Goal: Transaction & Acquisition: Purchase product/service

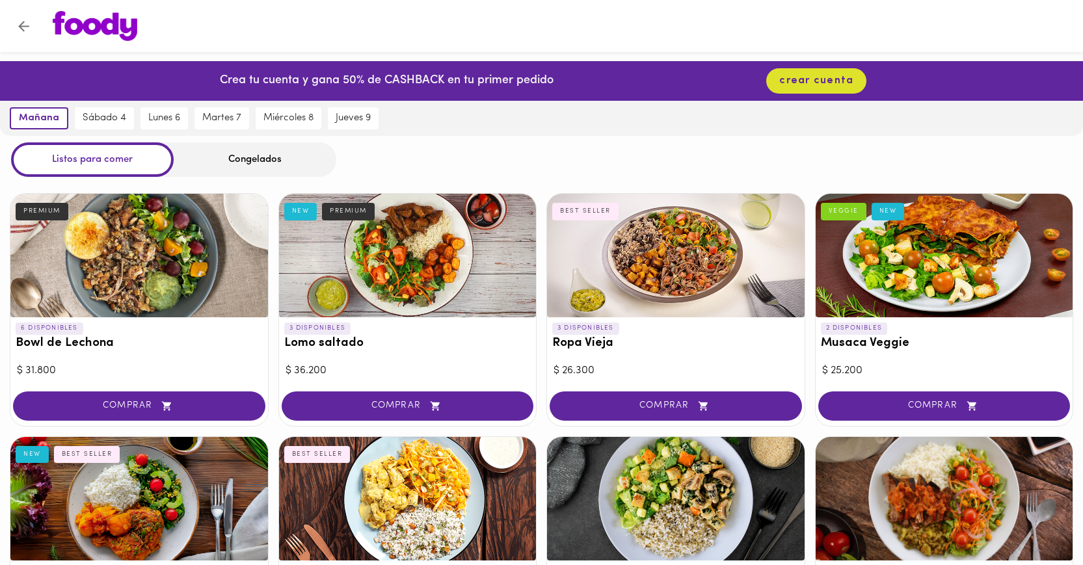
click at [286, 159] on div "Congelados" at bounding box center [255, 159] width 163 height 34
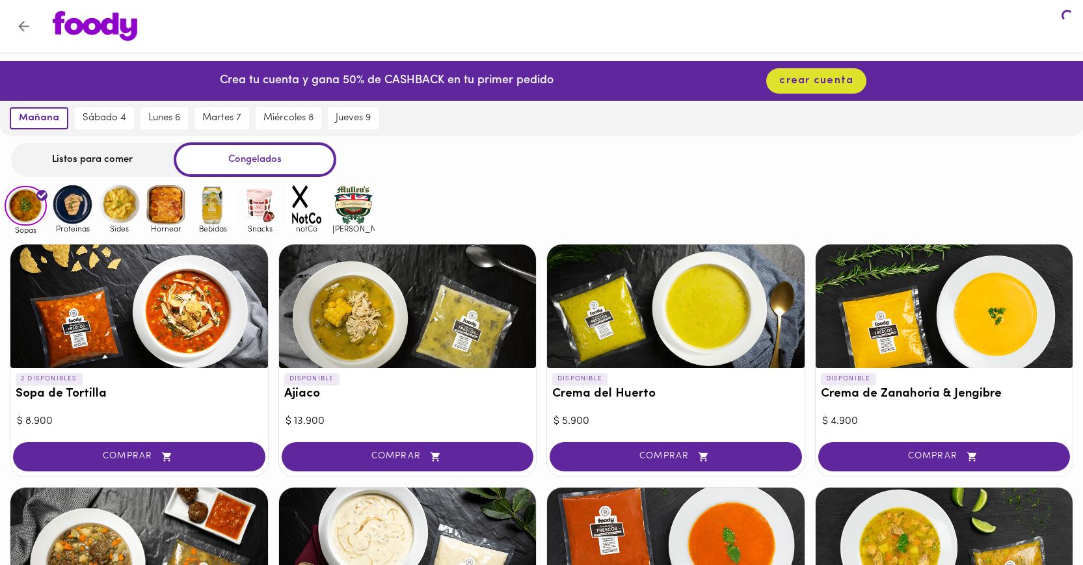
click at [286, 159] on div "Congelados" at bounding box center [255, 159] width 163 height 34
click at [304, 215] on img at bounding box center [306, 204] width 42 height 42
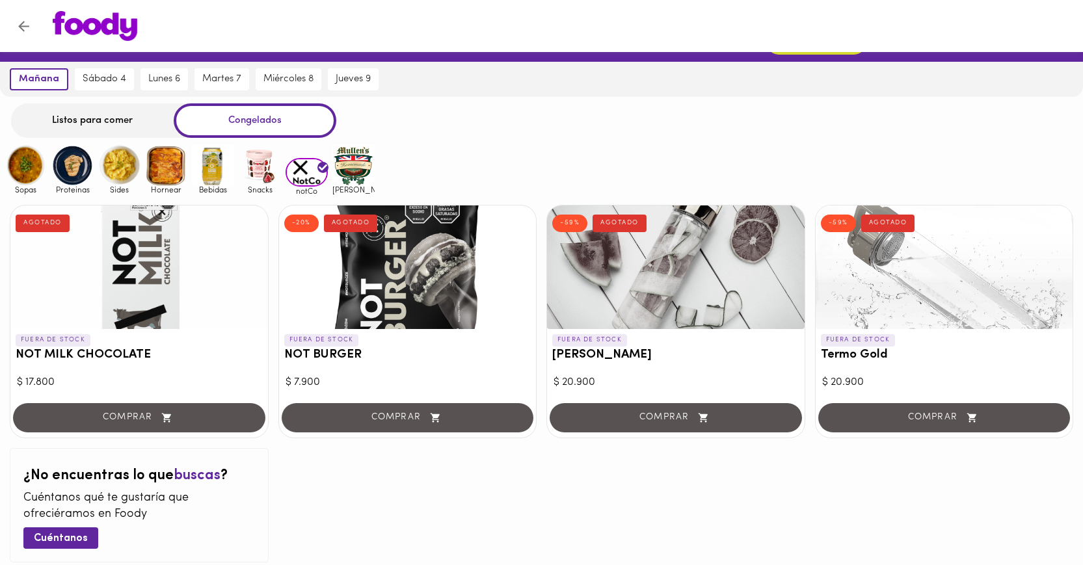
scroll to position [43, 0]
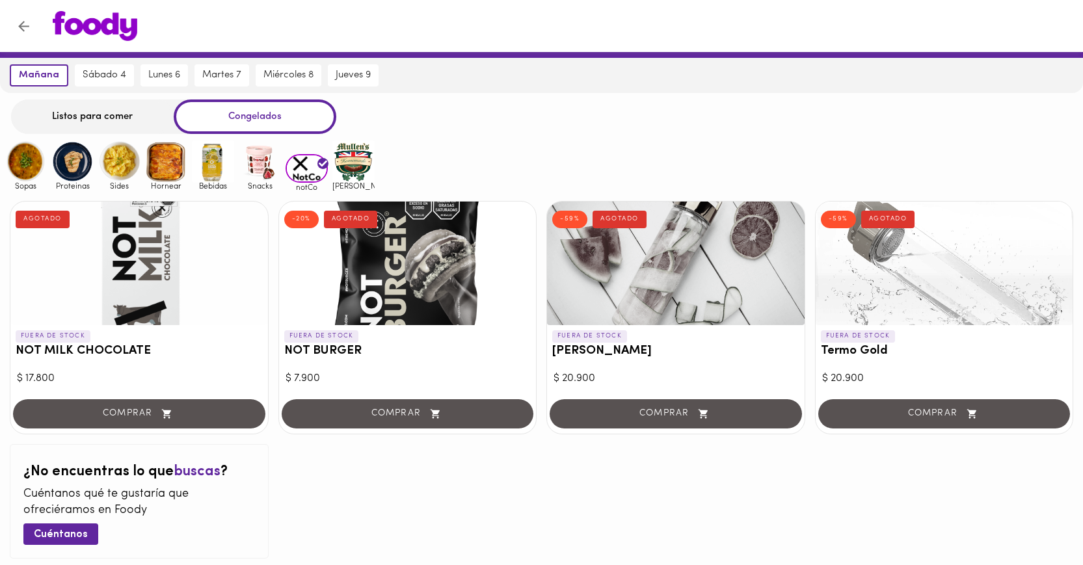
click at [728, 266] on div at bounding box center [675, 264] width 257 height 124
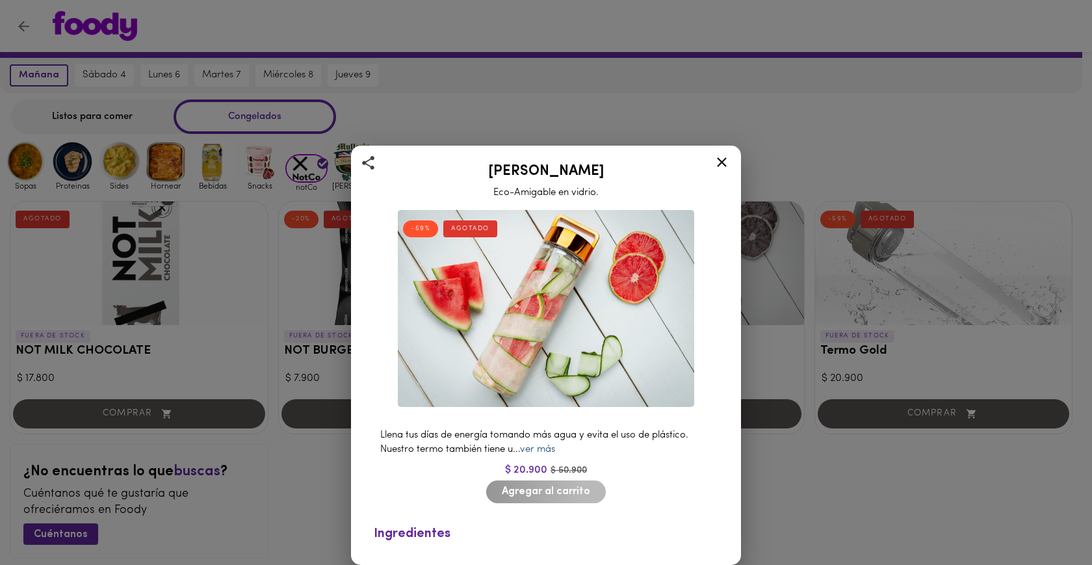
click at [547, 445] on link "ver más" at bounding box center [537, 450] width 35 height 10
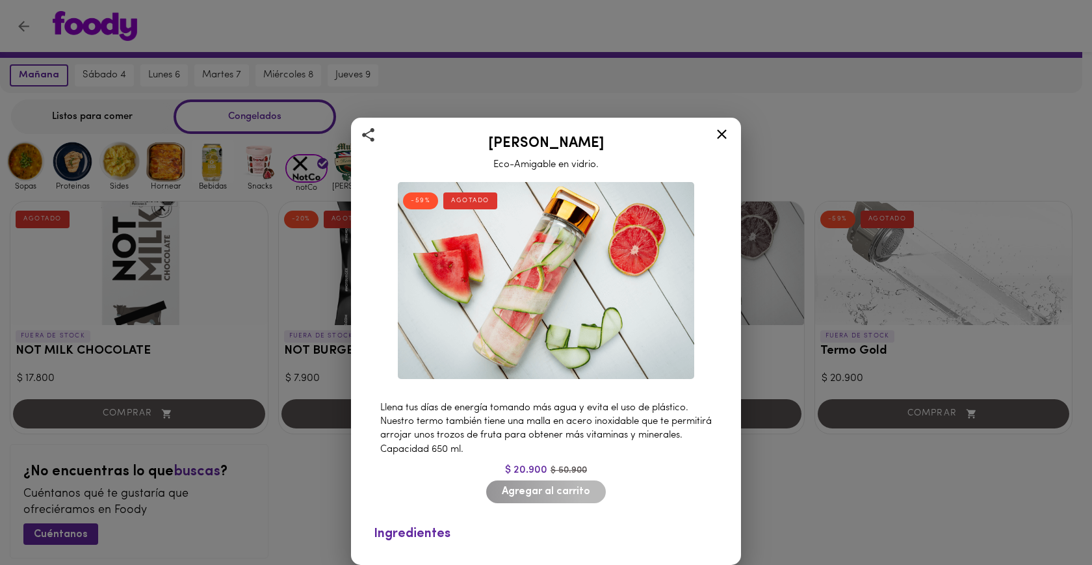
click at [868, 281] on div "Termo [PERSON_NAME] Eco-Amigable en vidrio. -59% AGOTADO Llena tus días de ener…" at bounding box center [546, 282] width 1092 height 565
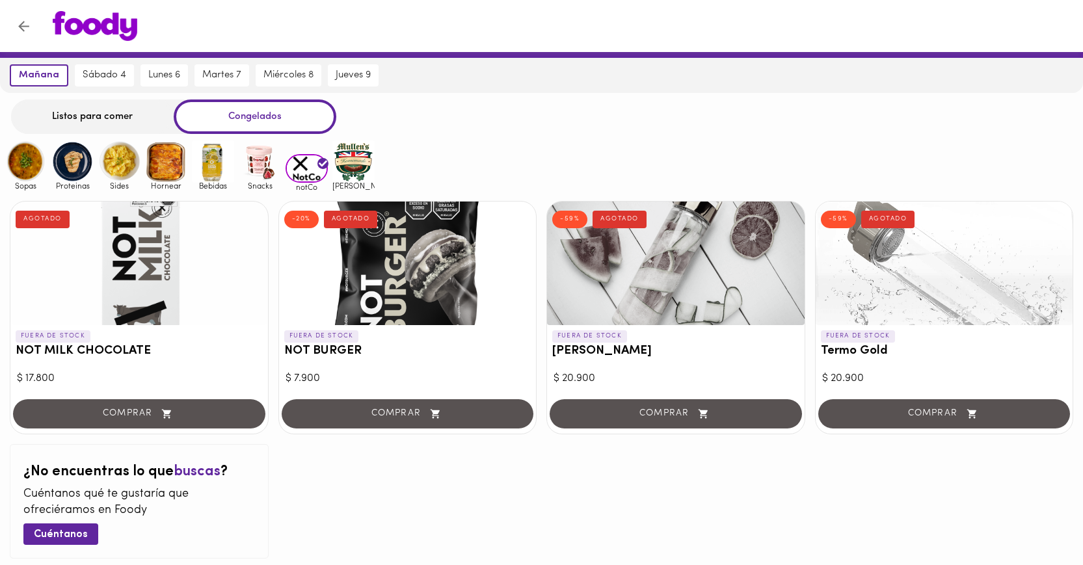
click at [868, 281] on div at bounding box center [943, 264] width 257 height 124
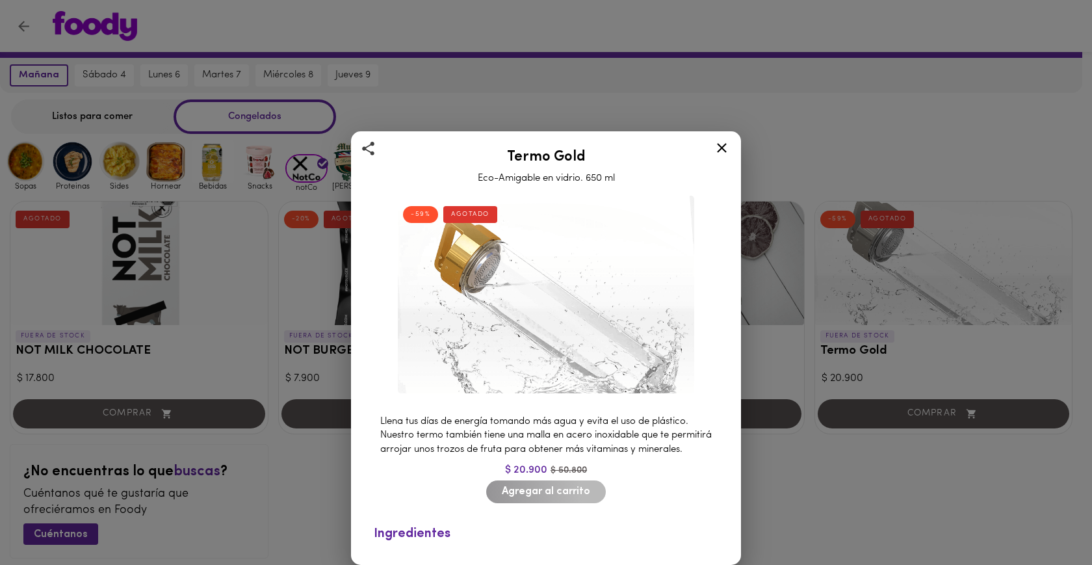
click at [722, 140] on icon at bounding box center [722, 148] width 16 height 16
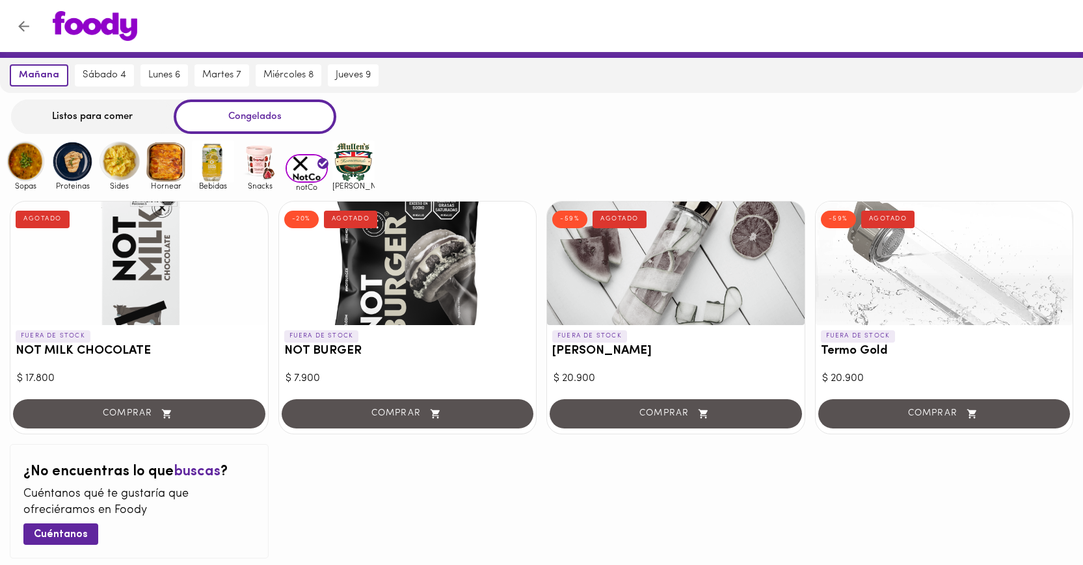
click at [687, 256] on div at bounding box center [675, 264] width 257 height 124
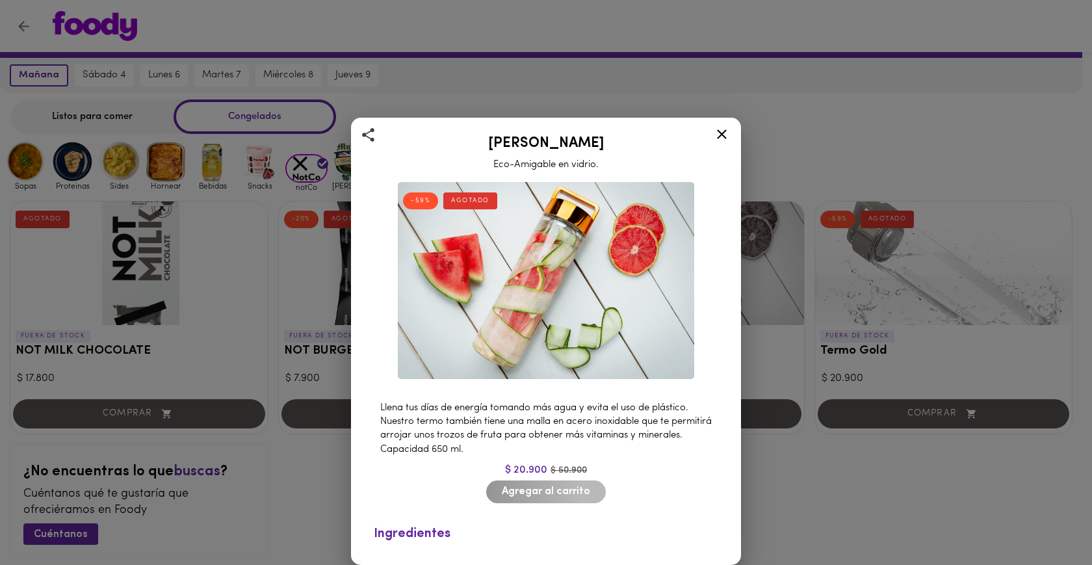
click at [720, 139] on icon at bounding box center [722, 134] width 16 height 16
